Goal: Navigation & Orientation: Find specific page/section

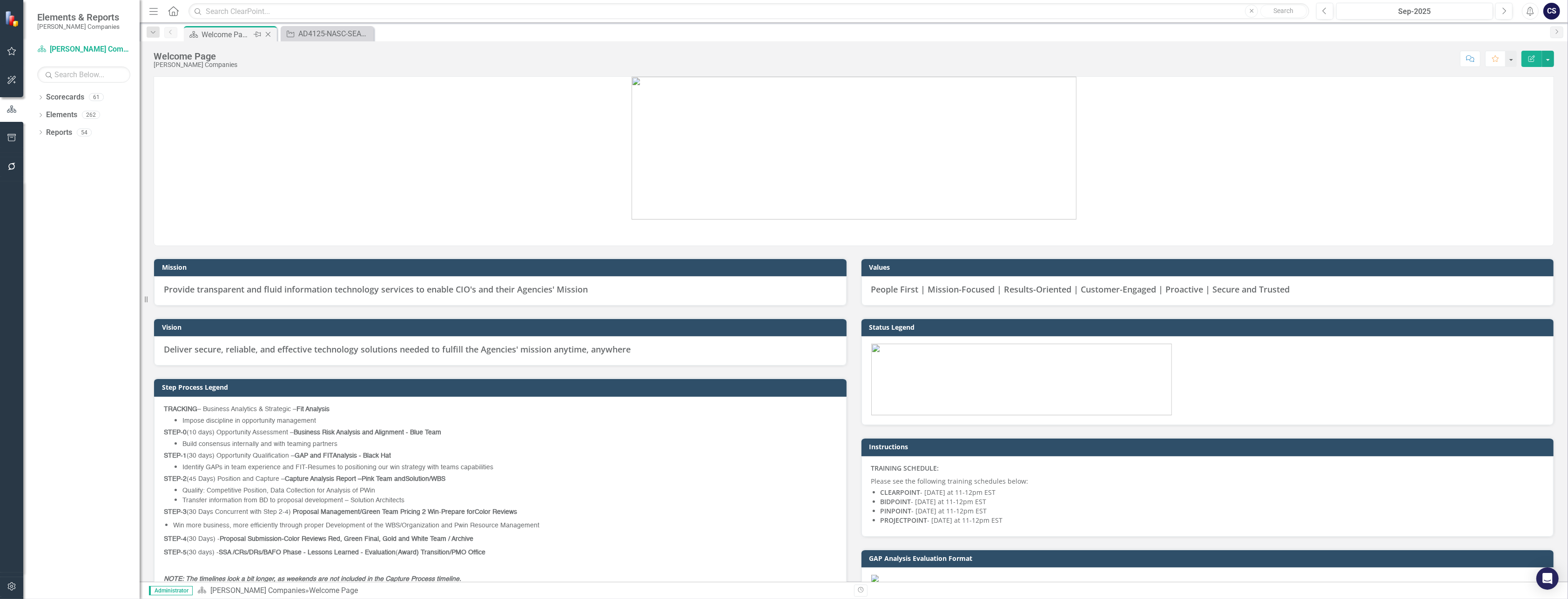
click at [220, 32] on div "Welcome Page" at bounding box center [226, 34] width 50 height 12
click at [59, 132] on link "Reports" at bounding box center [59, 133] width 26 height 11
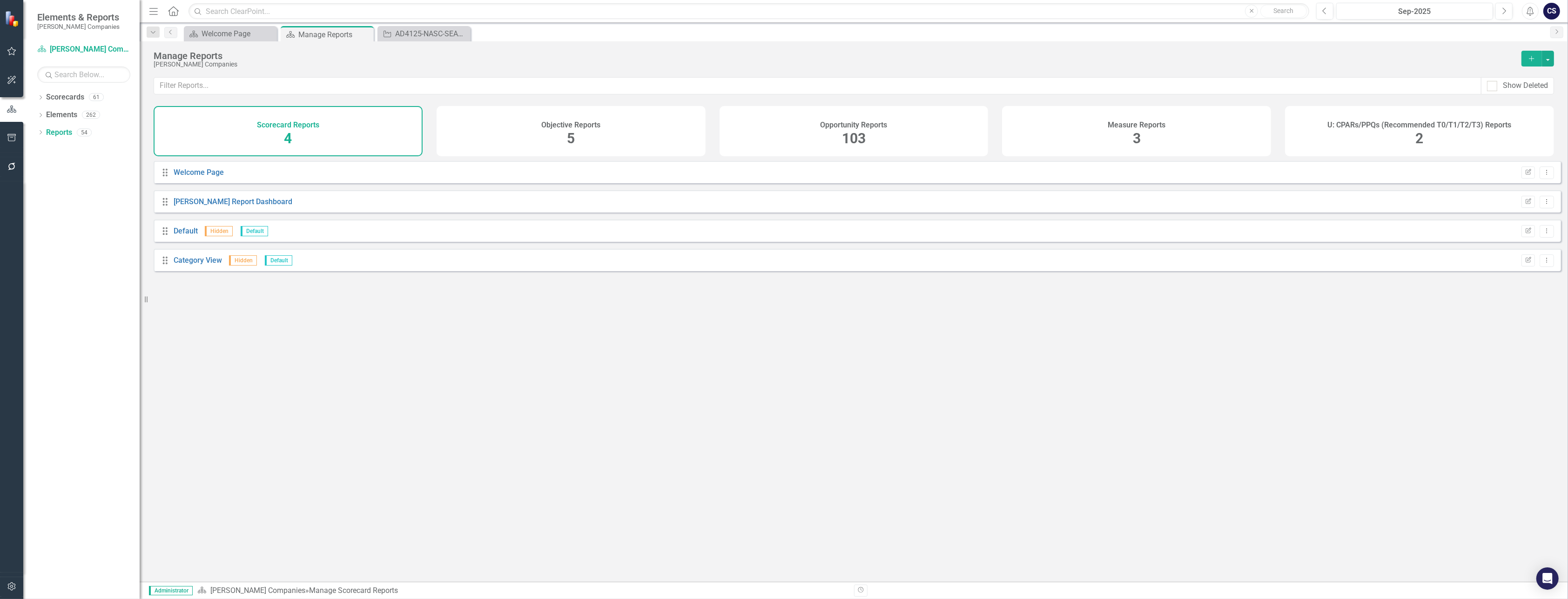
click at [853, 134] on span "103" at bounding box center [854, 139] width 24 height 17
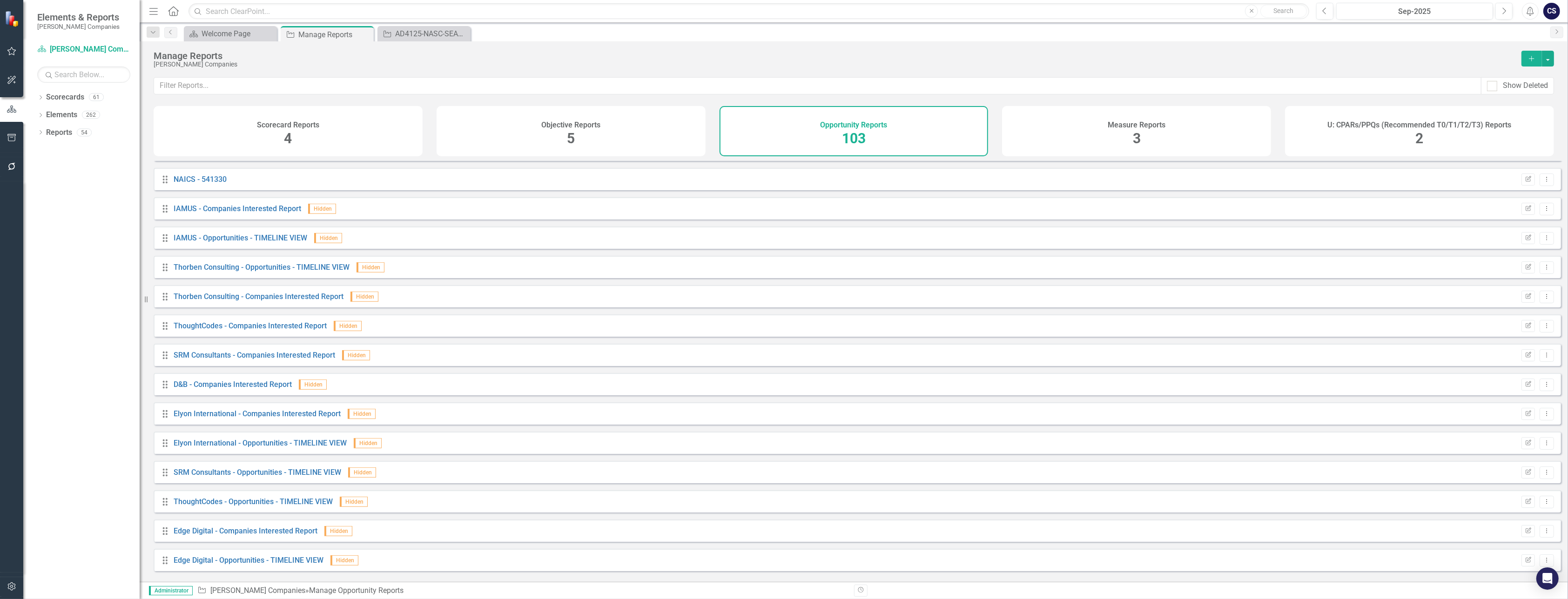
scroll to position [758, 0]
click at [220, 269] on link "IAMUS - Opportunities - TIMELINE VIEW" at bounding box center [240, 265] width 133 height 9
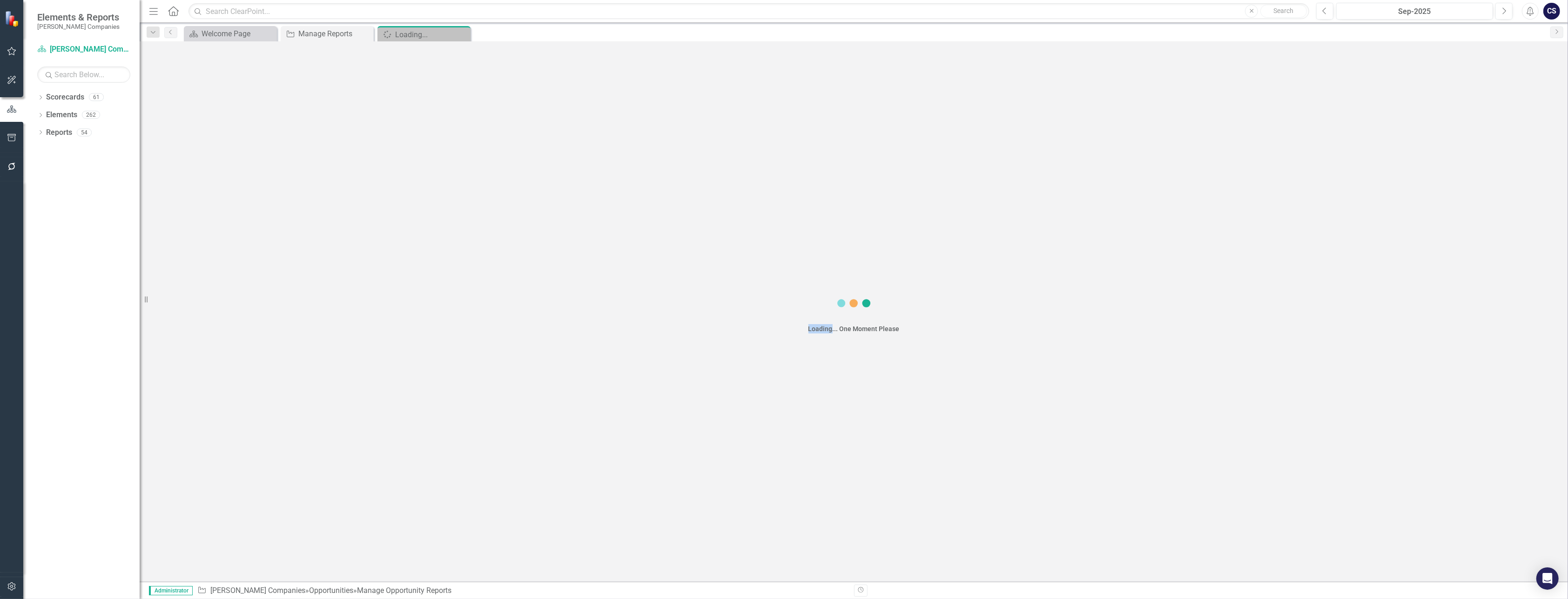
click at [220, 271] on div "Loading... One Moment Please" at bounding box center [854, 312] width 1428 height 541
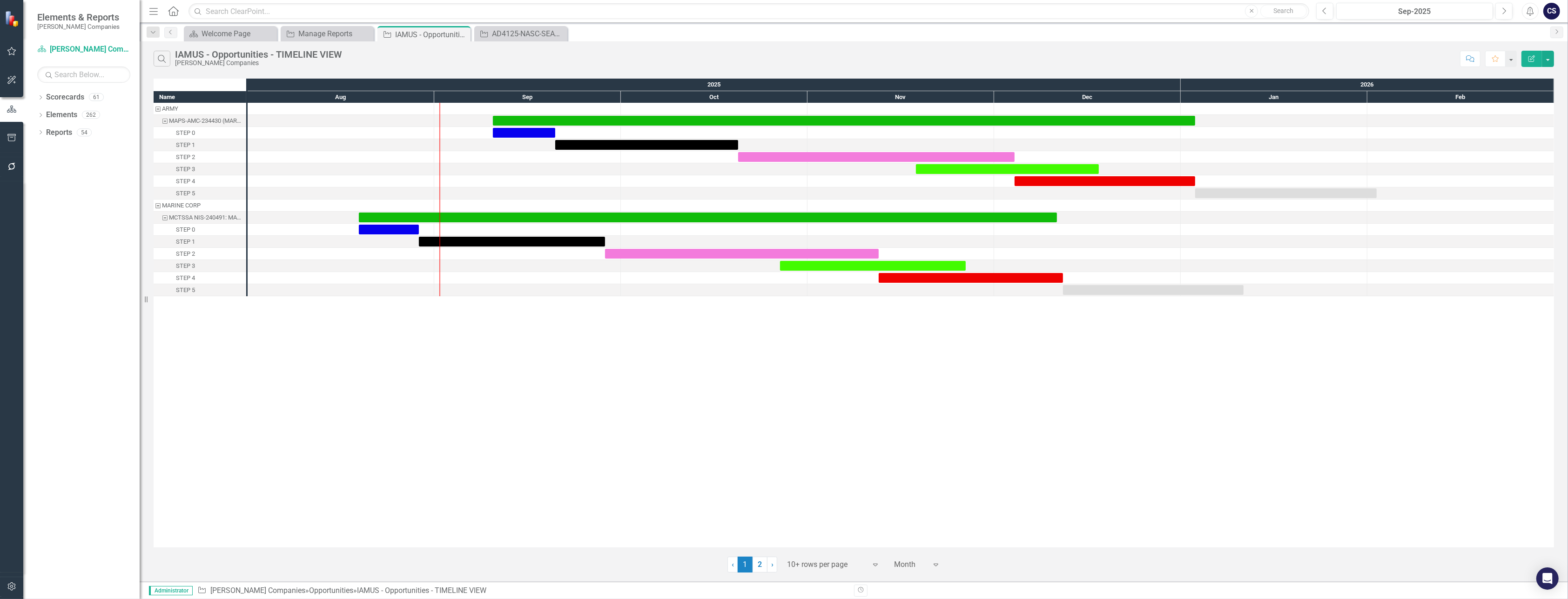
click at [948, 514] on div "Name ARMY MAPS-AMC-234430 (MARKETPLACE FOR THE ACQUISITION OF PROFESSIONAL SERV…" at bounding box center [854, 313] width 1401 height 469
click at [873, 562] on icon "Expand" at bounding box center [875, 565] width 9 height 7
click at [812, 529] on div "100+ rows per page" at bounding box center [835, 534] width 87 height 11
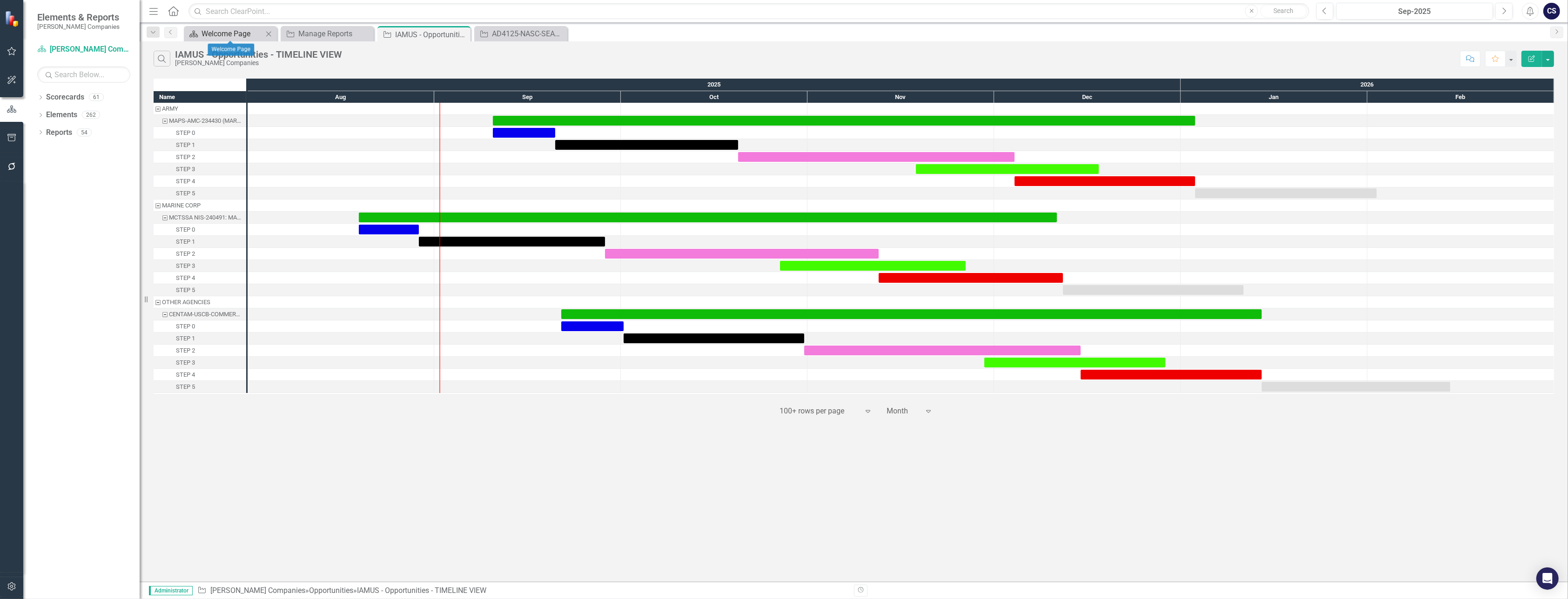
click at [233, 33] on div "Welcome Page" at bounding box center [232, 33] width 62 height 12
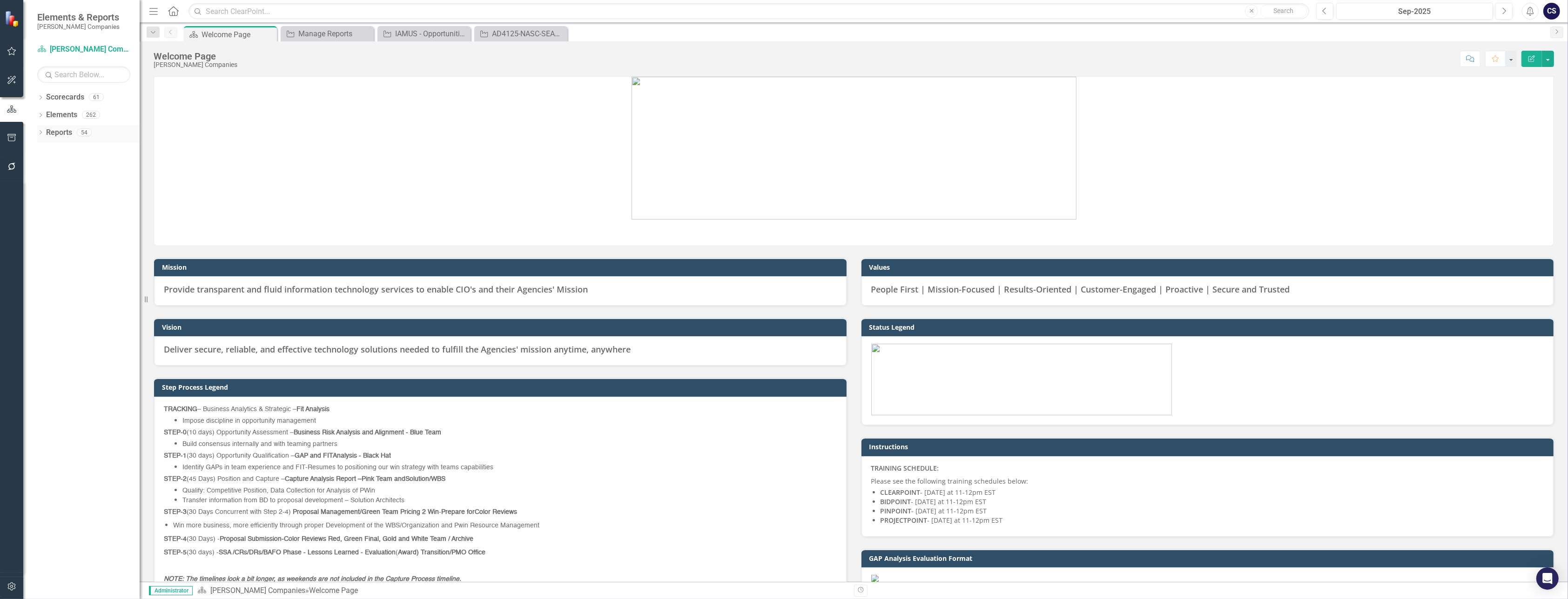
click at [55, 136] on link "Reports" at bounding box center [59, 133] width 26 height 11
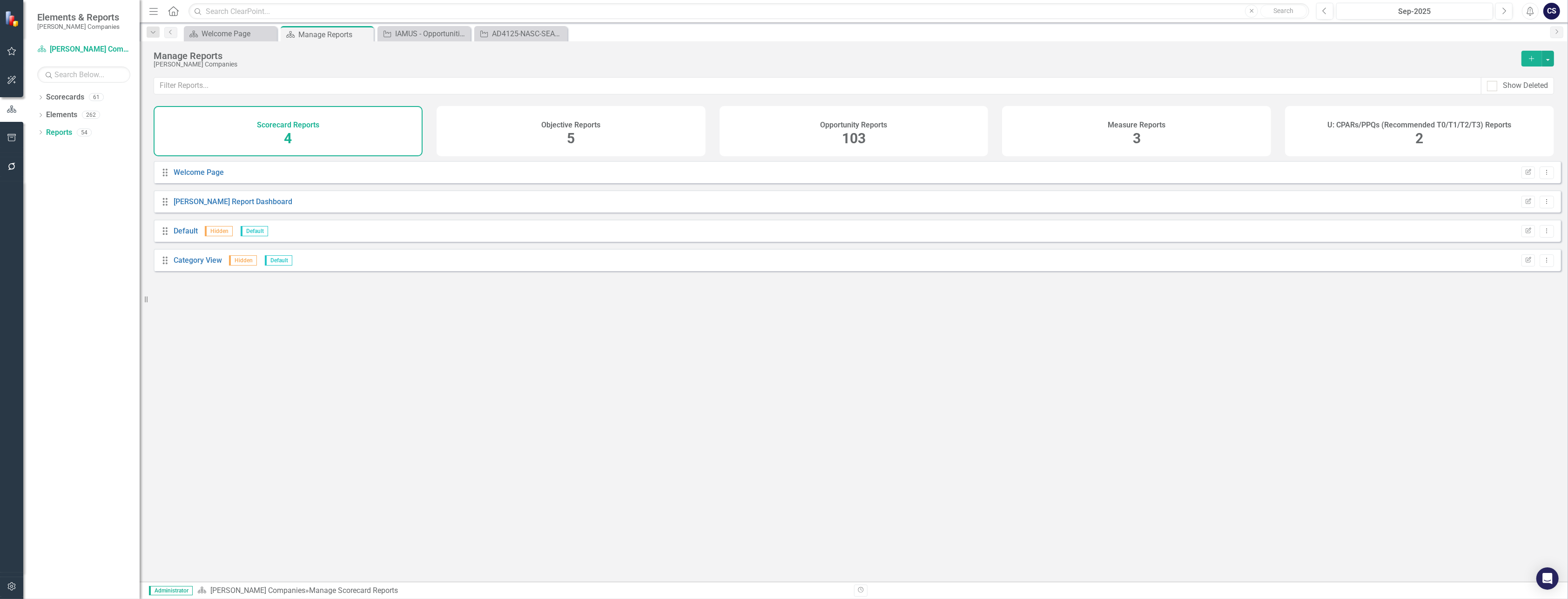
click at [848, 128] on h4 "Opportunity Reports" at bounding box center [853, 124] width 67 height 8
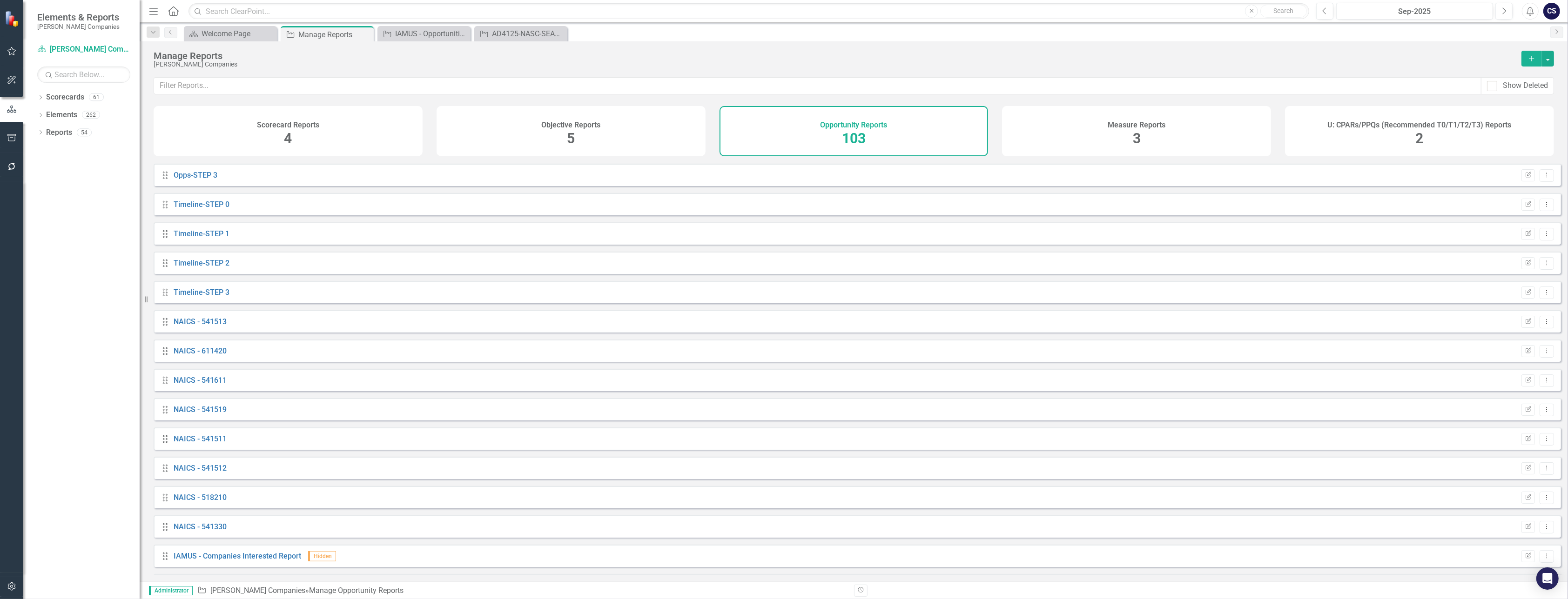
scroll to position [455, 0]
click at [188, 425] on link "NAICS - 541511" at bounding box center [201, 421] width 53 height 9
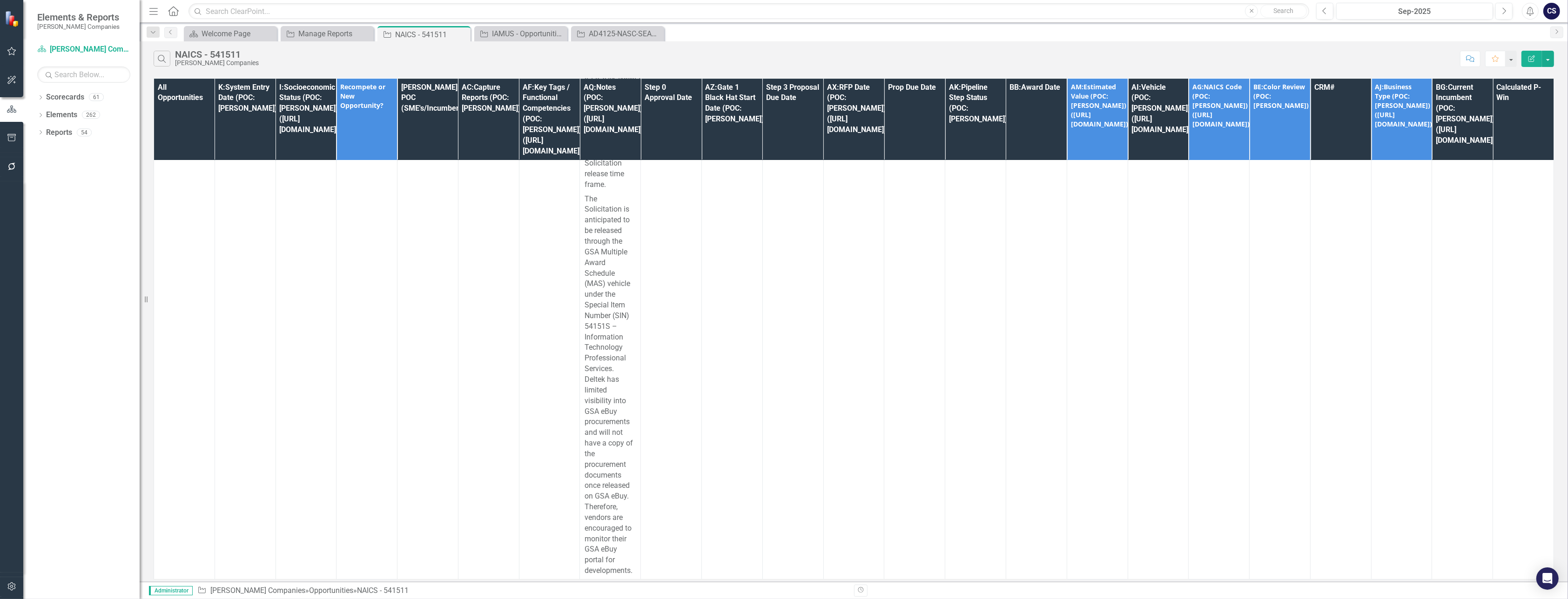
scroll to position [4647, 0]
click at [325, 29] on div "Manage Reports" at bounding box center [329, 33] width 62 height 12
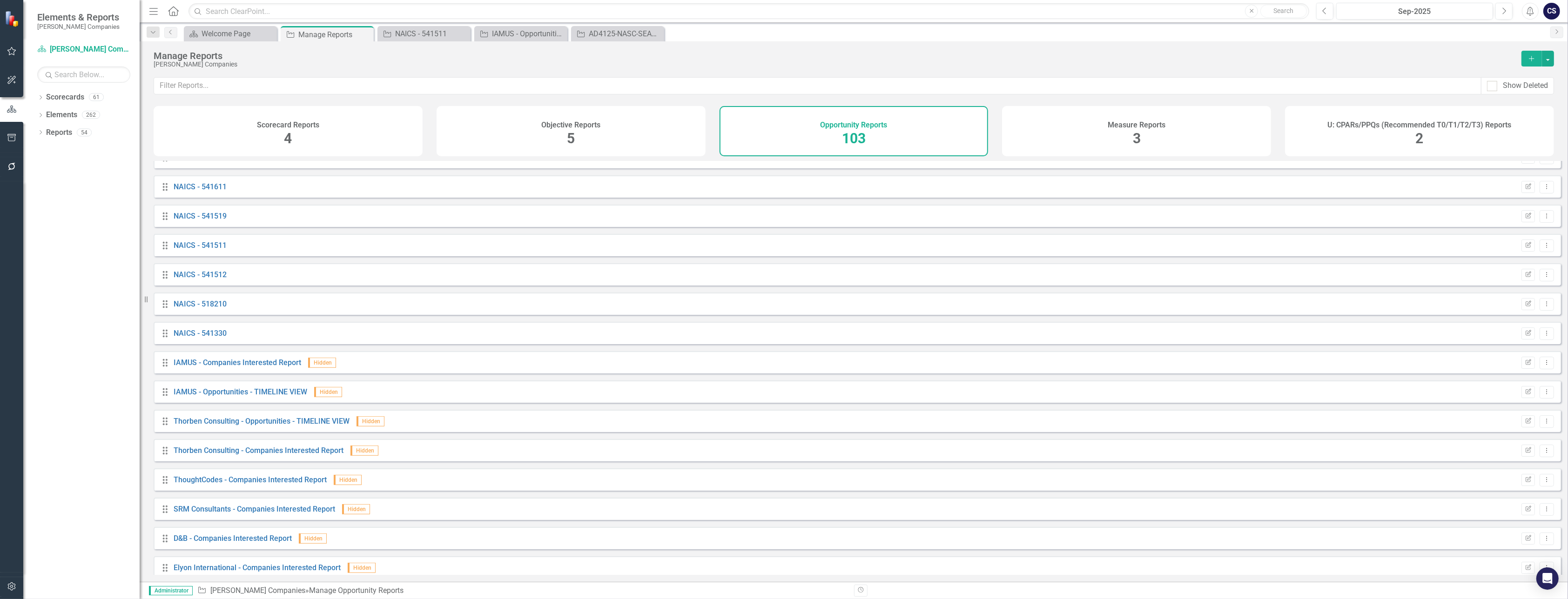
scroll to position [633, 0]
click at [208, 276] on link "NAICS - 541512" at bounding box center [201, 272] width 53 height 9
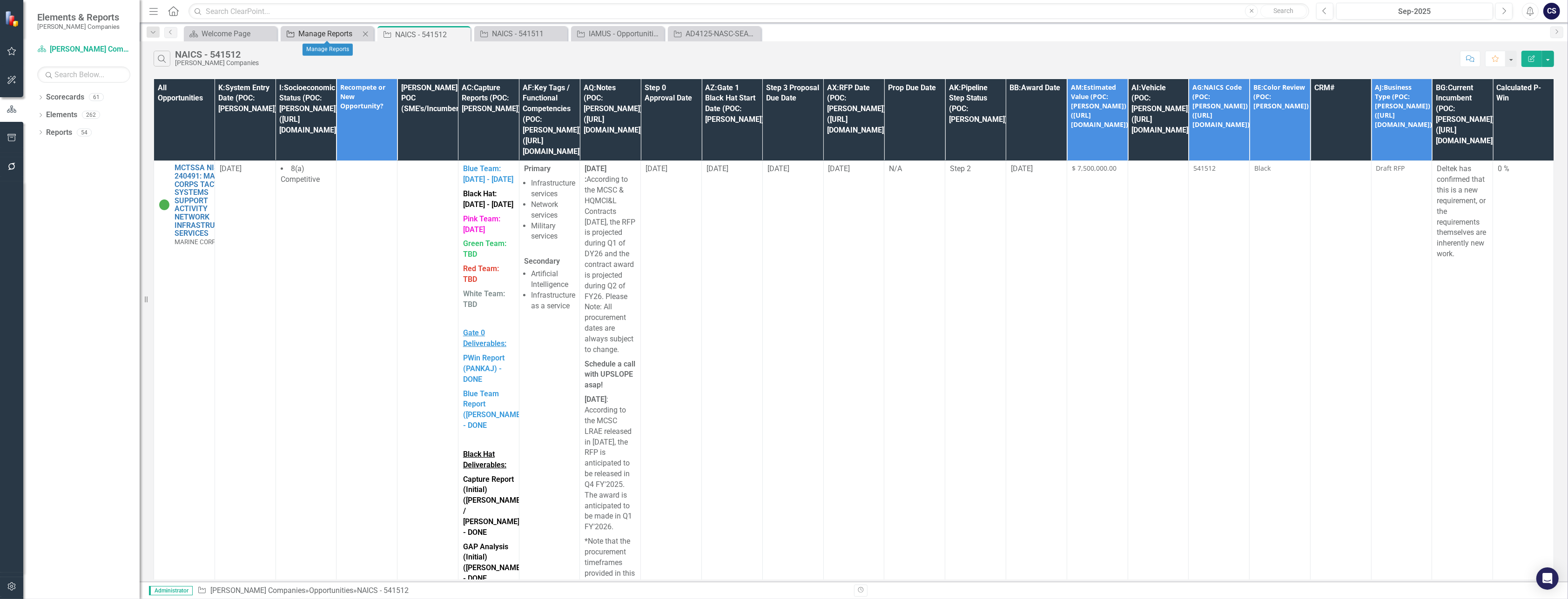
click at [334, 35] on div "Manage Reports" at bounding box center [329, 33] width 62 height 12
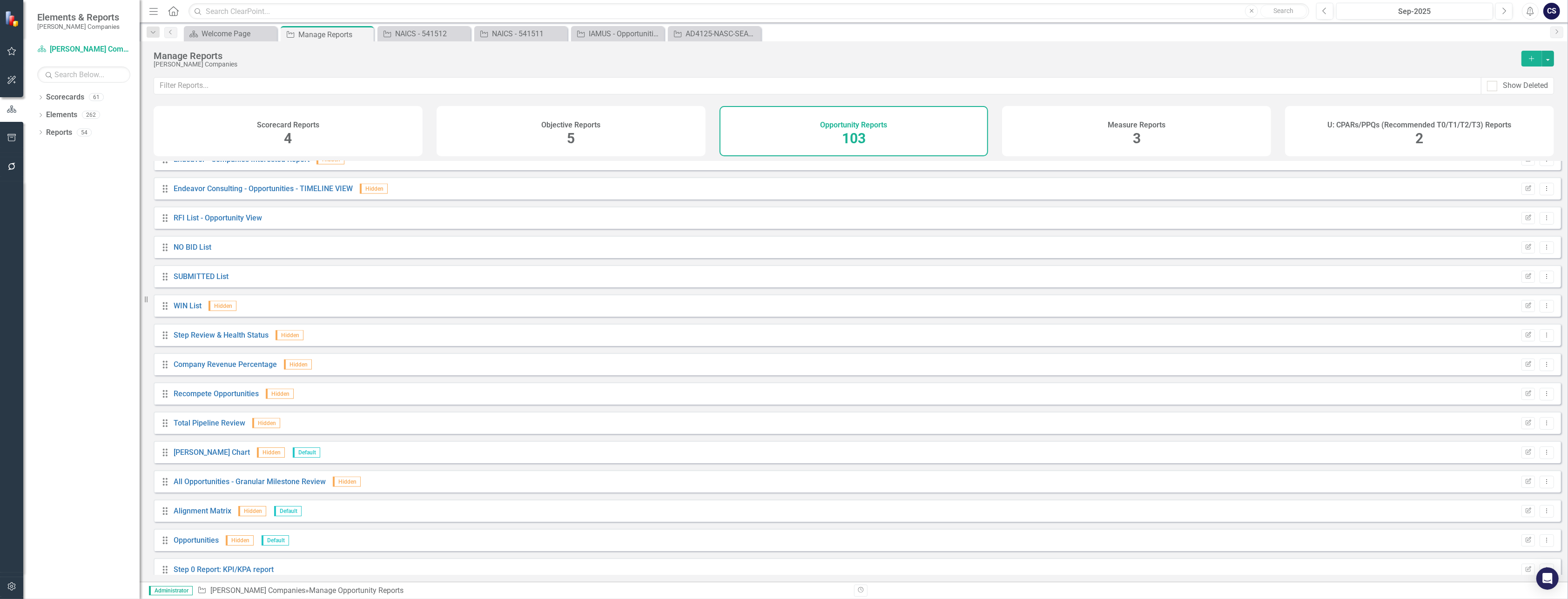
scroll to position [2120, 0]
click at [188, 314] on link "WIN List" at bounding box center [188, 309] width 28 height 9
